Goal: Navigation & Orientation: Find specific page/section

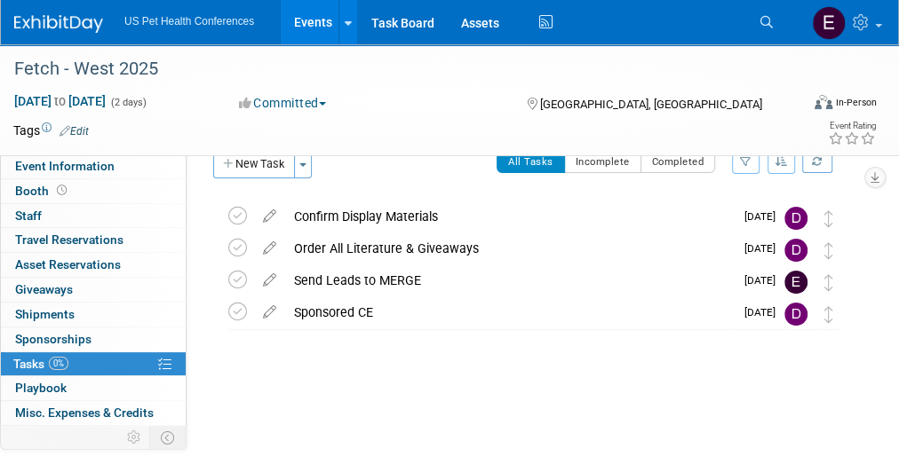
click at [76, 31] on img at bounding box center [58, 24] width 89 height 18
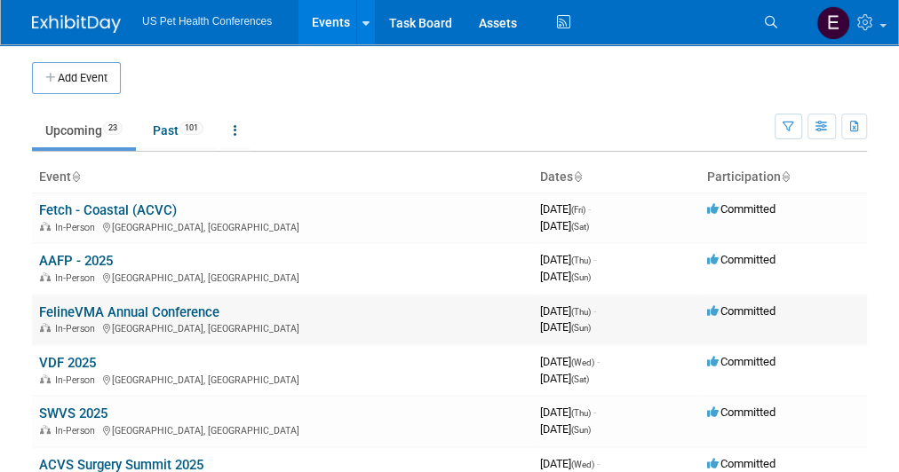
click at [72, 313] on link "FelineVMA Annual Conference" at bounding box center [129, 313] width 180 height 16
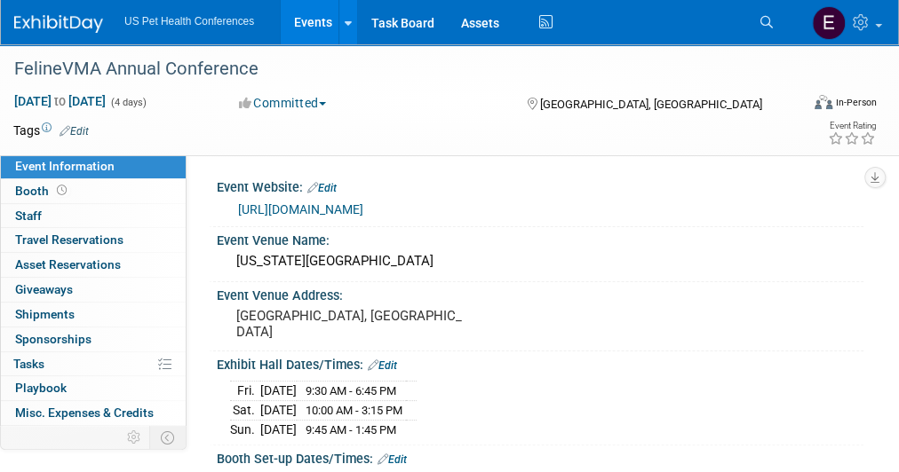
click at [62, 7] on div at bounding box center [69, 16] width 110 height 33
click at [58, 14] on link at bounding box center [69, 15] width 110 height 14
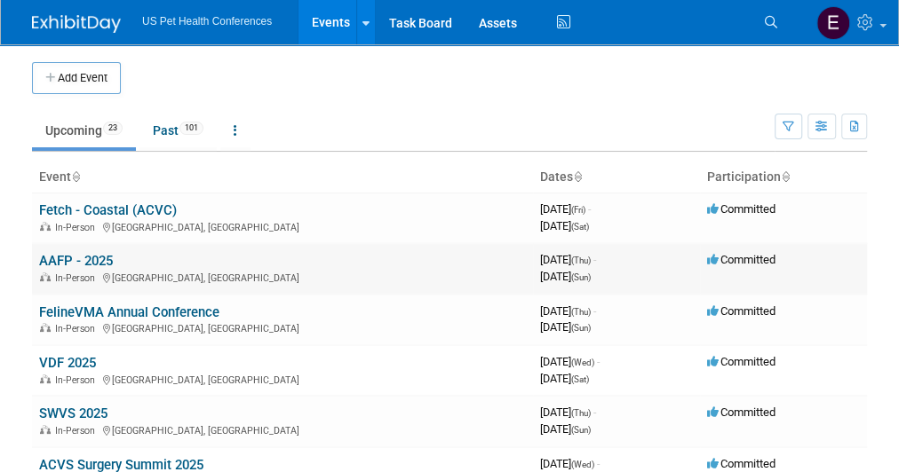
click at [88, 257] on link "AAFP - 2025" at bounding box center [76, 261] width 74 height 16
